Goal: Task Accomplishment & Management: Use online tool/utility

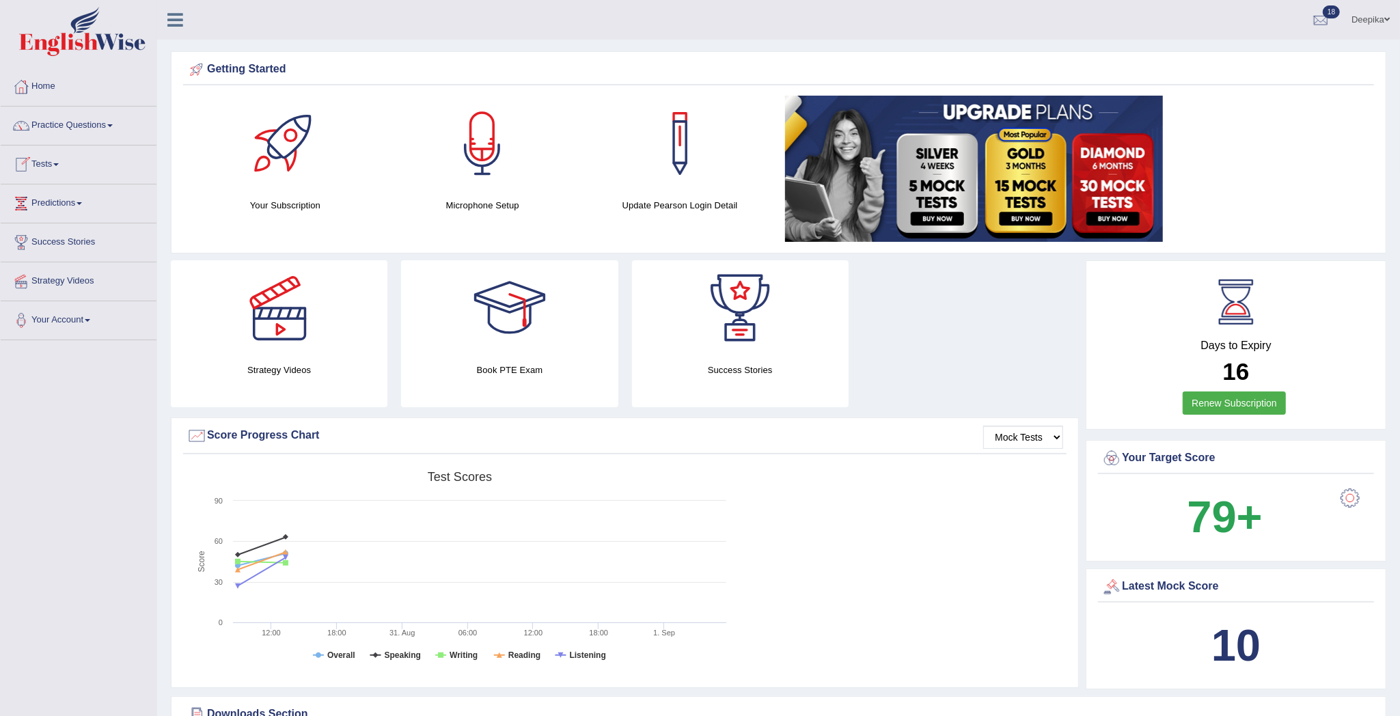
click at [58, 167] on link "Tests" at bounding box center [79, 162] width 156 height 34
click at [71, 193] on link "Take Practice Sectional Test" at bounding box center [89, 196] width 128 height 25
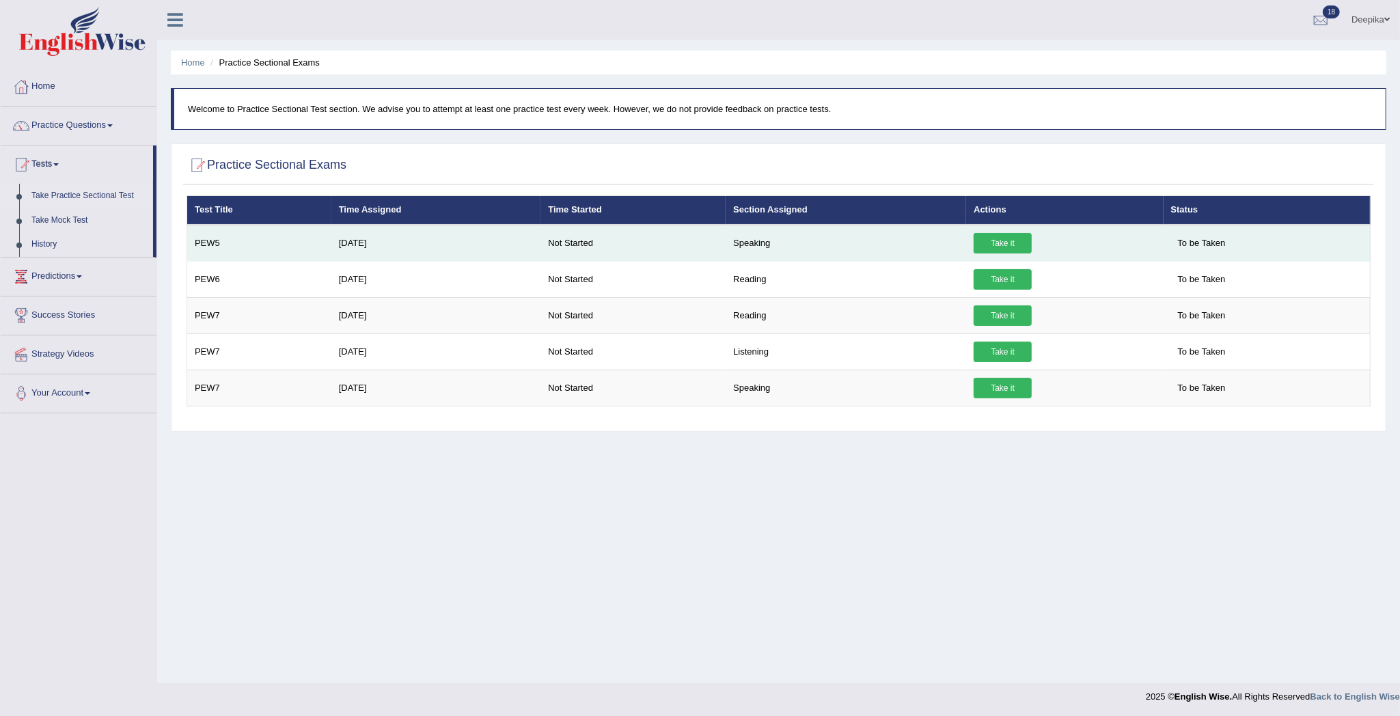
click at [1003, 242] on link "Take it" at bounding box center [1002, 243] width 58 height 20
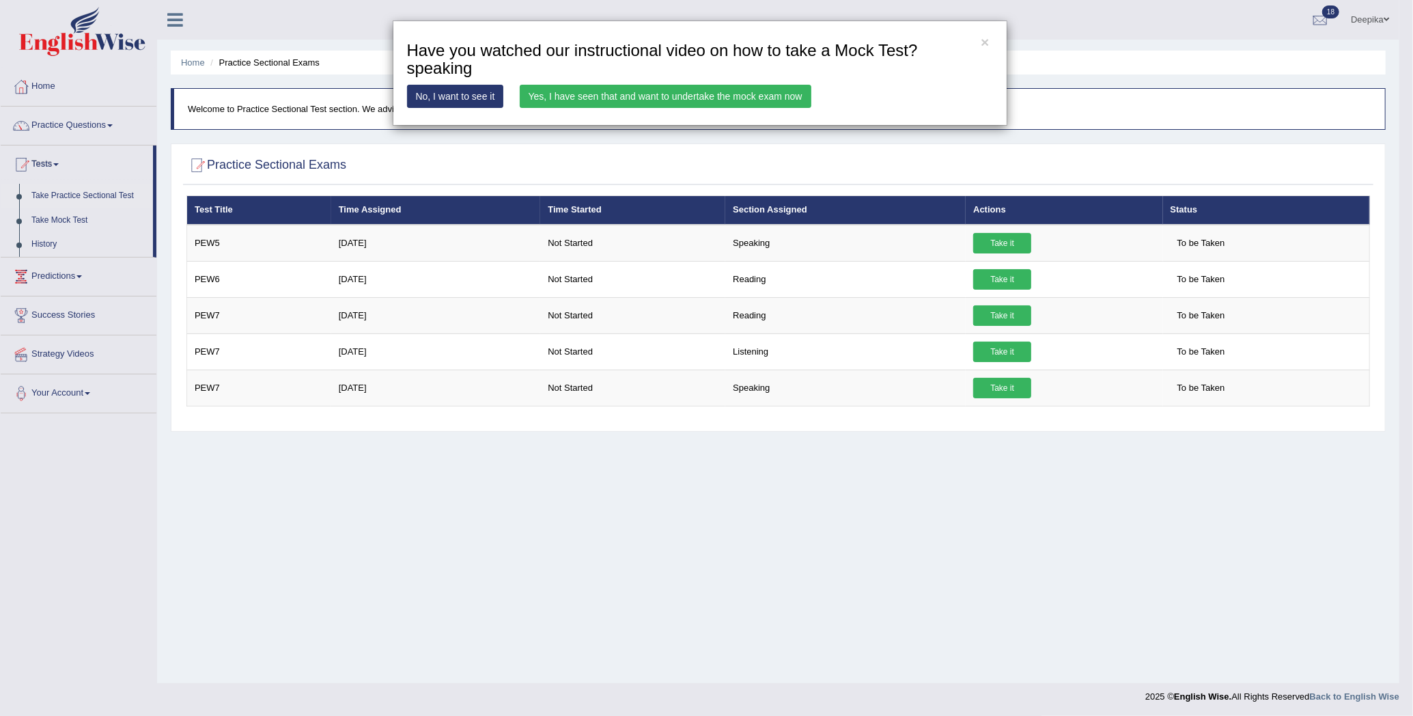
click at [690, 102] on link "Yes, I have seen that and want to undertake the mock exam now" at bounding box center [666, 96] width 292 height 23
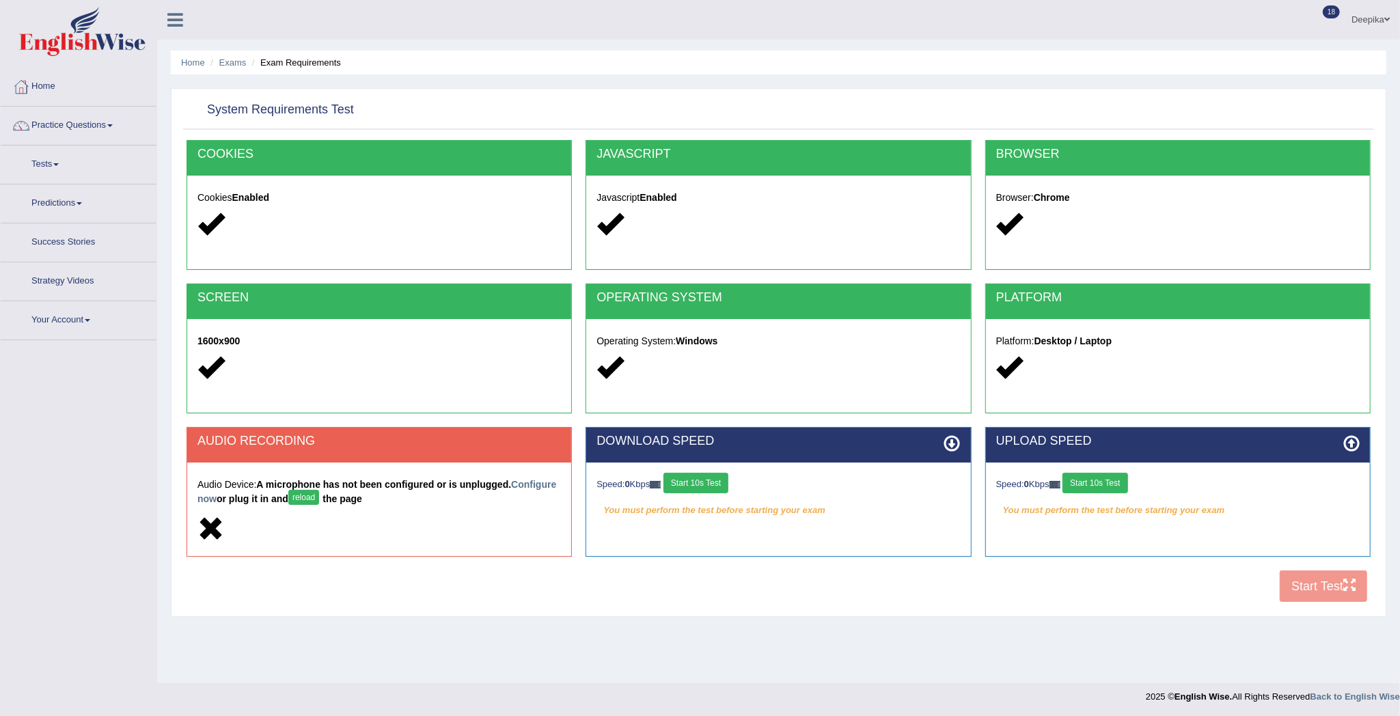
click at [686, 484] on button "Start 10s Test" at bounding box center [695, 483] width 65 height 20
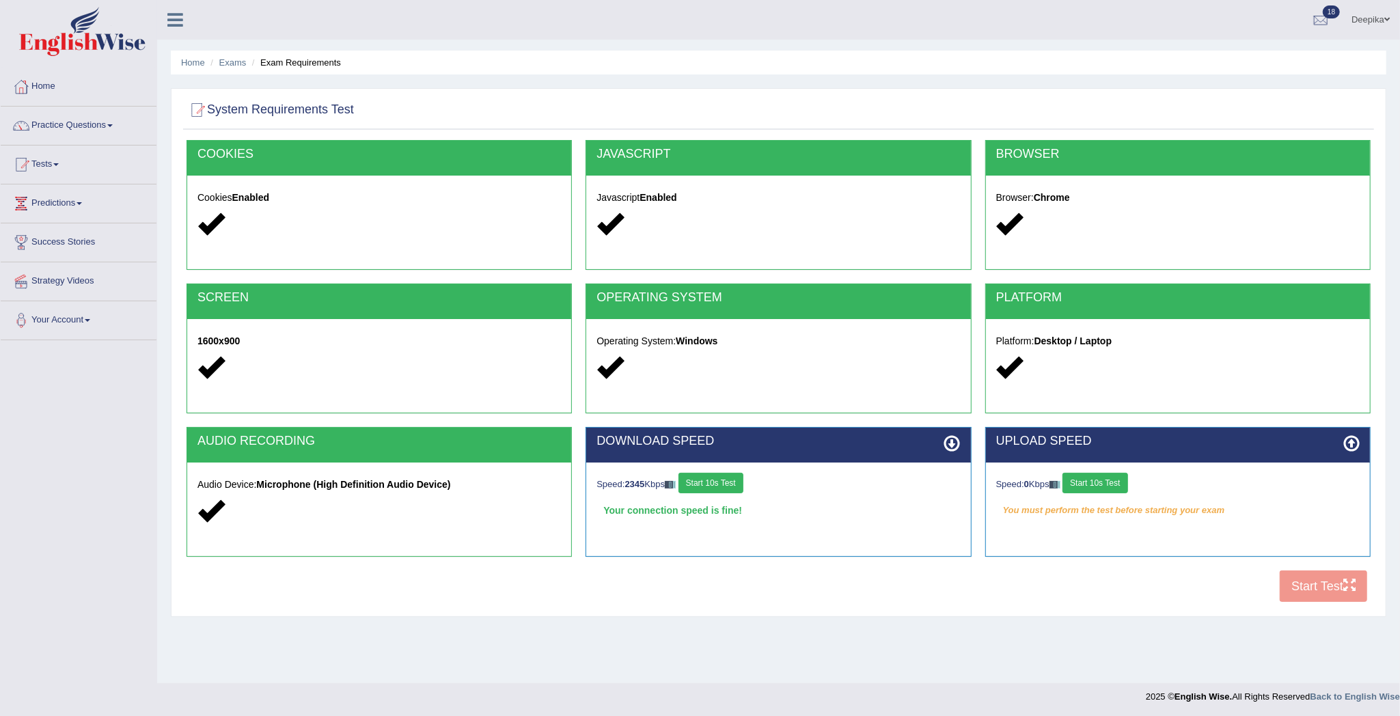
click at [1102, 469] on div "Speed: 0 Kbps Start 10s Test You must perform the test before starting your exam" at bounding box center [1178, 496] width 384 height 68
click at [1102, 471] on div "Speed: 0 Kbps Start 10s Test You must perform the test before starting your exam" at bounding box center [1178, 496] width 384 height 68
click at [1102, 488] on button "Start 10s Test" at bounding box center [1094, 483] width 65 height 20
click at [1325, 582] on button "Start Test" at bounding box center [1322, 585] width 87 height 31
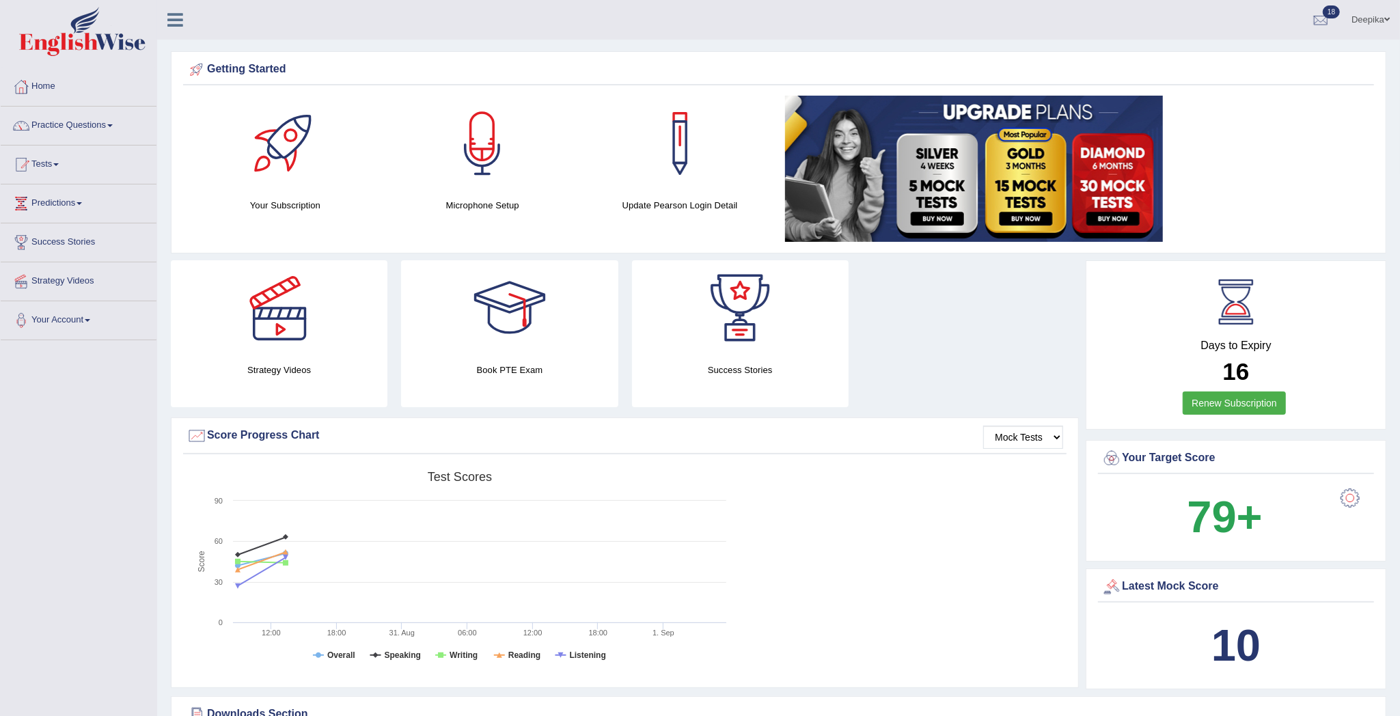
click at [113, 124] on span at bounding box center [109, 125] width 5 height 3
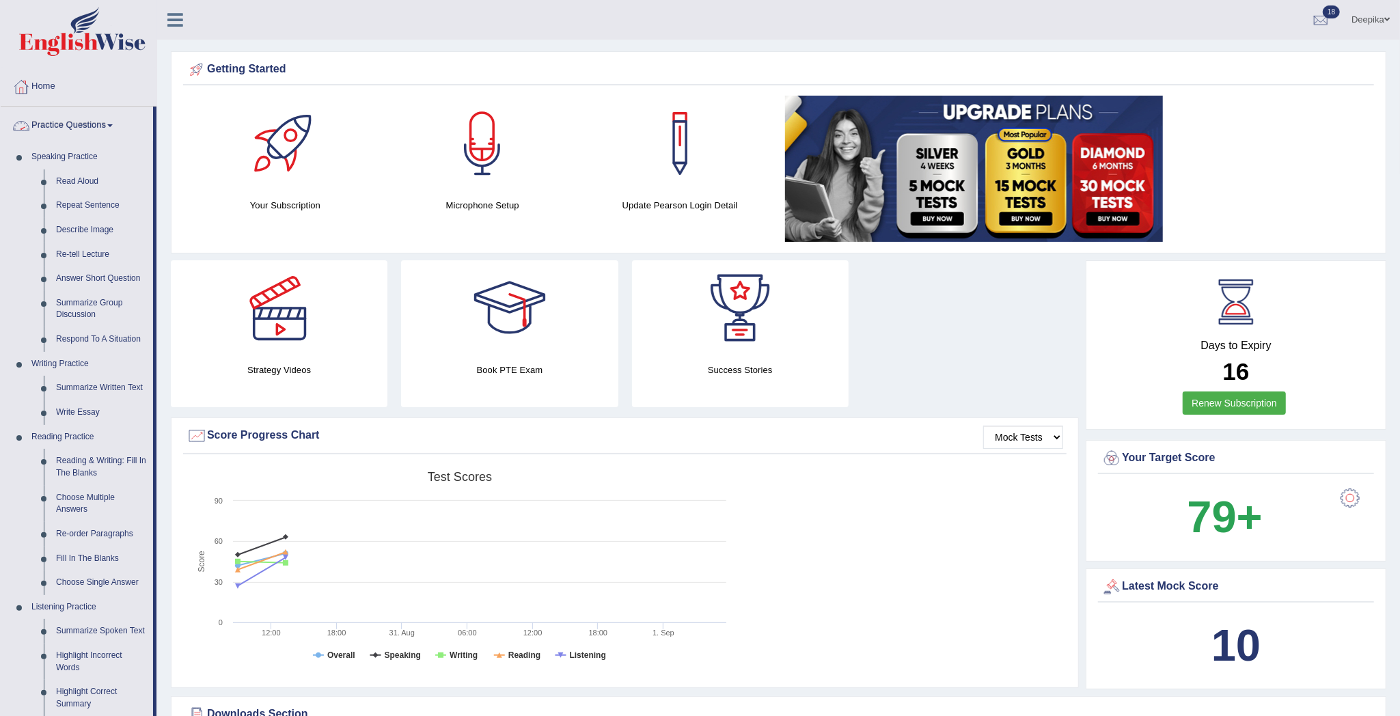
click at [113, 123] on link "Practice Questions" at bounding box center [77, 124] width 152 height 34
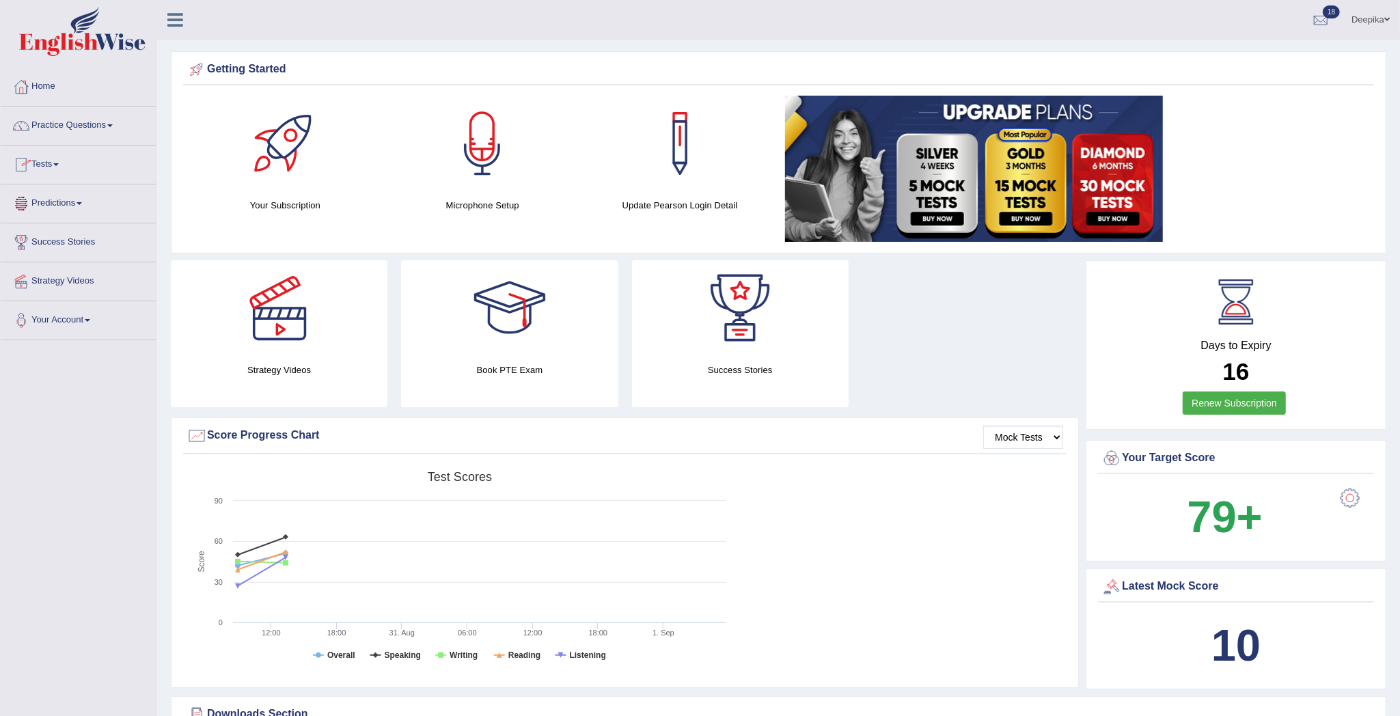
click at [59, 164] on span at bounding box center [55, 164] width 5 height 3
click at [57, 190] on link "Take Practice Sectional Test" at bounding box center [89, 196] width 128 height 25
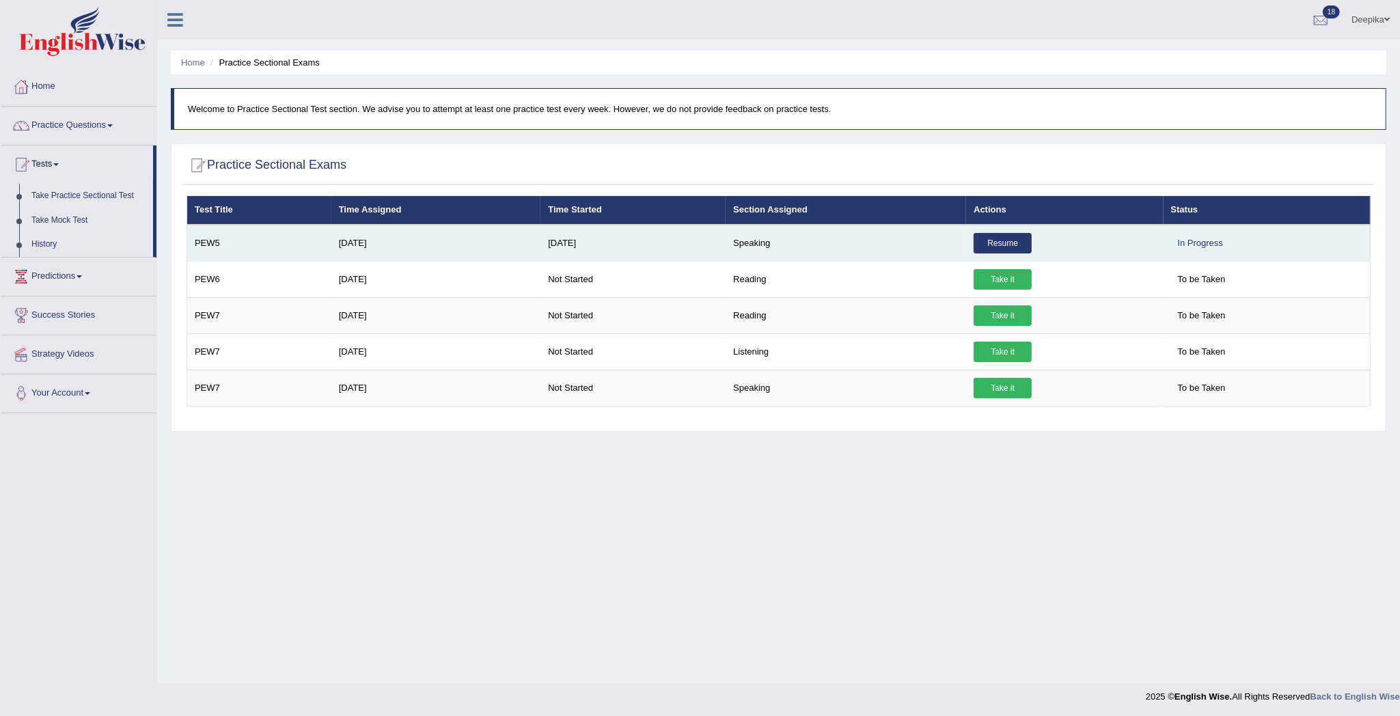
click at [1012, 238] on link "Resume" at bounding box center [1002, 243] width 58 height 20
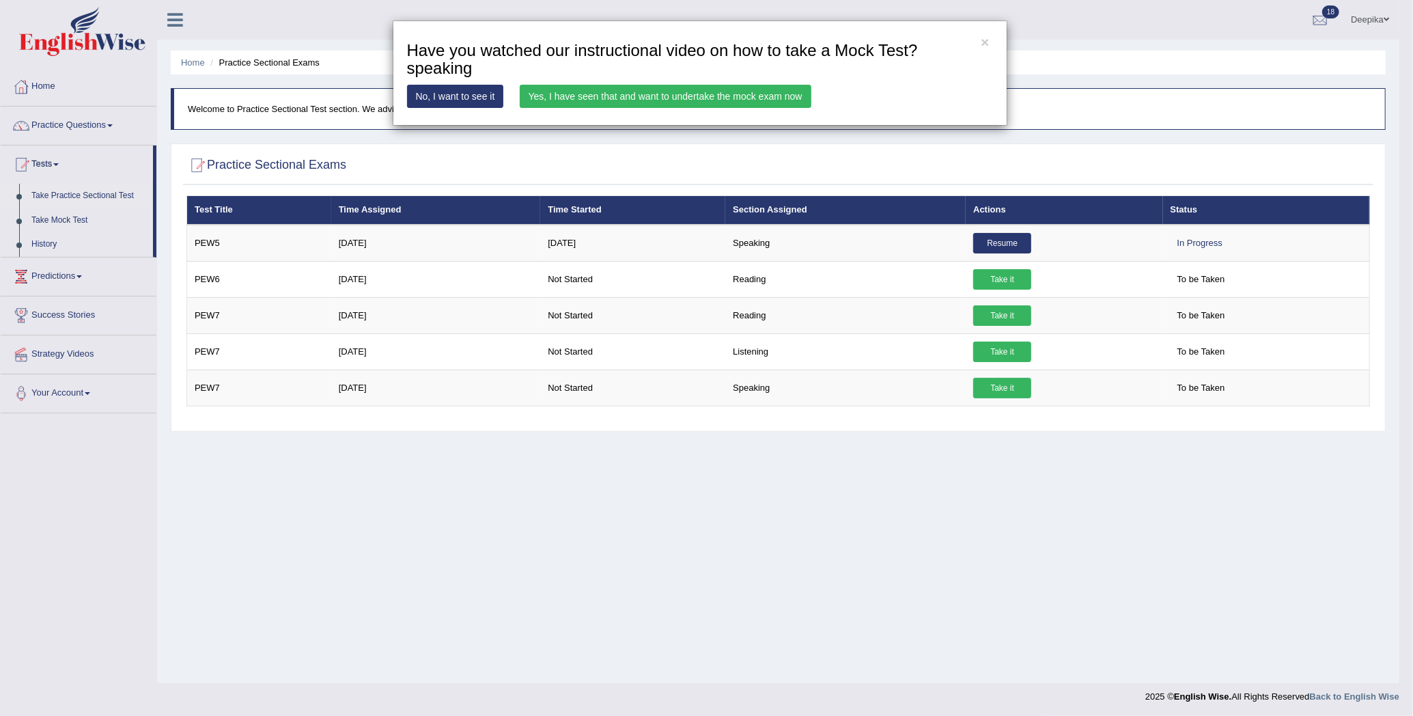
click at [782, 96] on link "Yes, I have seen that and want to undertake the mock exam now" at bounding box center [666, 96] width 292 height 23
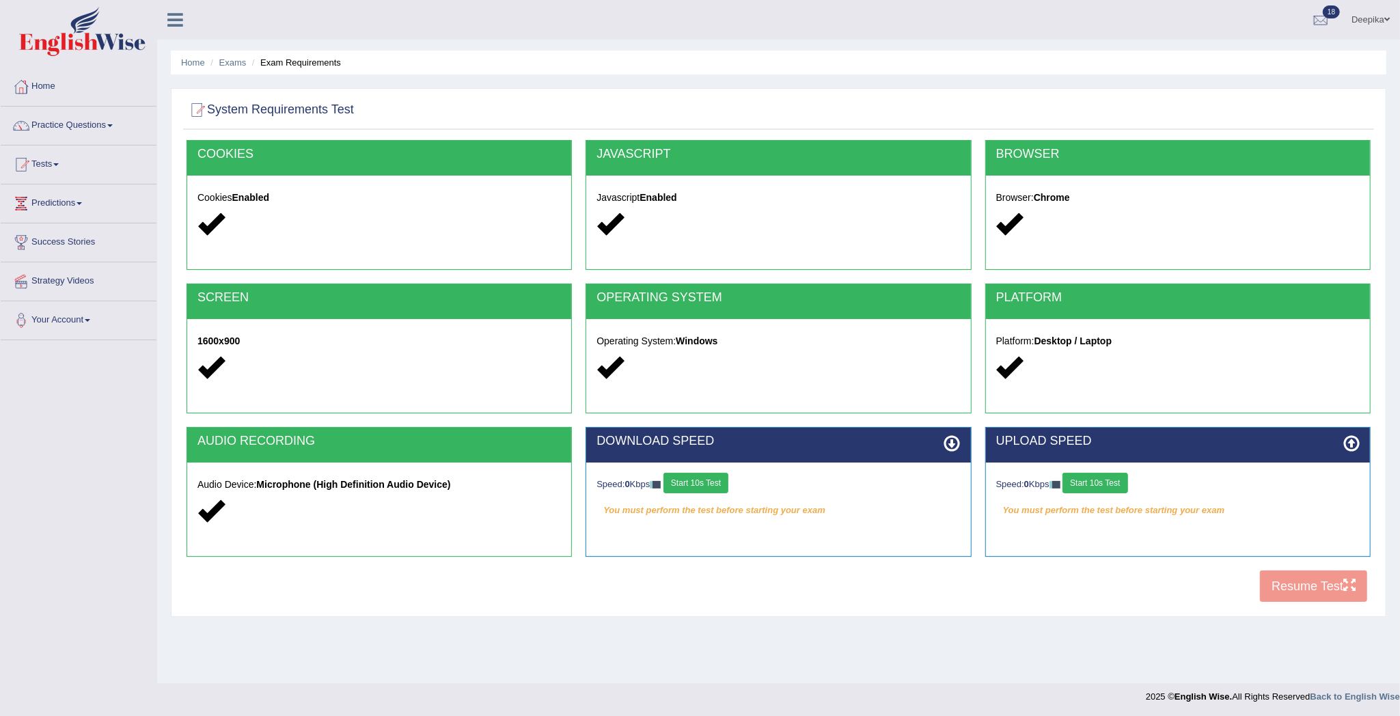
click at [713, 473] on button "Start 10s Test" at bounding box center [695, 483] width 65 height 20
click at [1107, 482] on button "Start 10s Test" at bounding box center [1094, 483] width 65 height 20
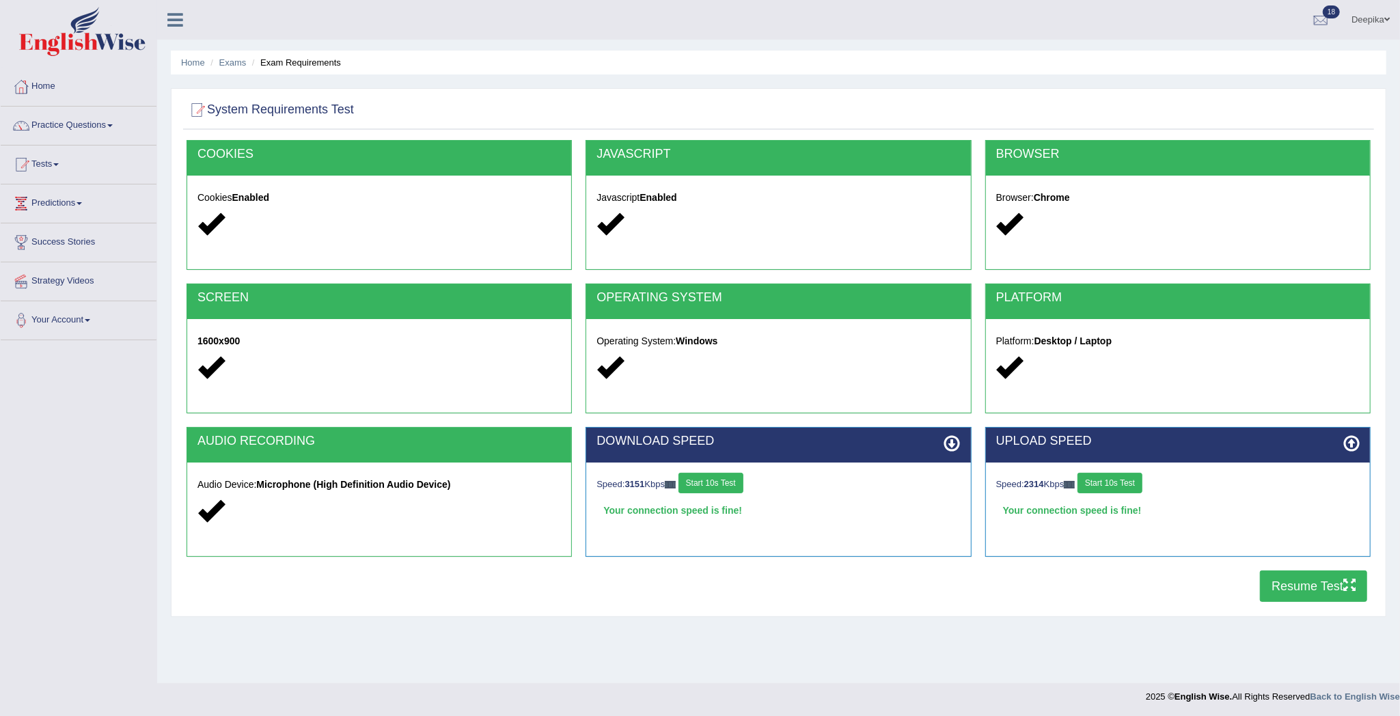
click at [1296, 583] on button "Resume Test" at bounding box center [1313, 585] width 107 height 31
